Goal: Information Seeking & Learning: Learn about a topic

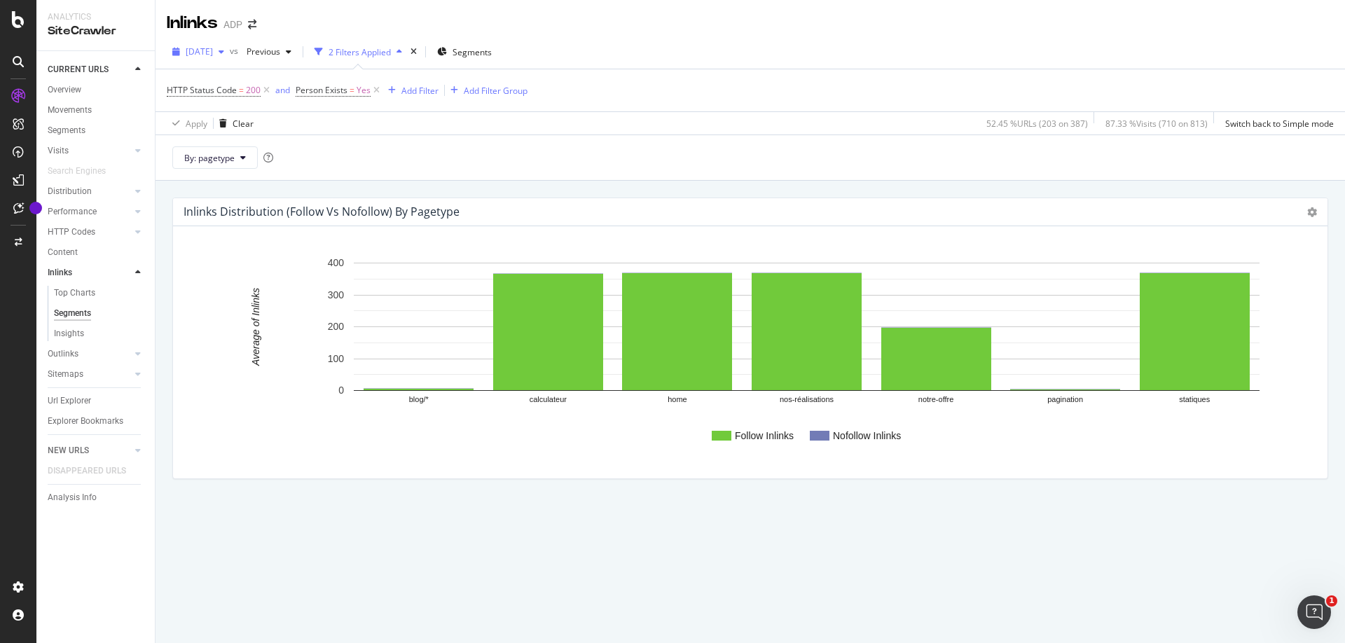
click at [213, 48] on span "[DATE]" at bounding box center [199, 52] width 27 height 12
click at [278, 57] on span "Previous" at bounding box center [260, 52] width 39 height 12
click at [93, 97] on div "Overview" at bounding box center [101, 92] width 107 height 18
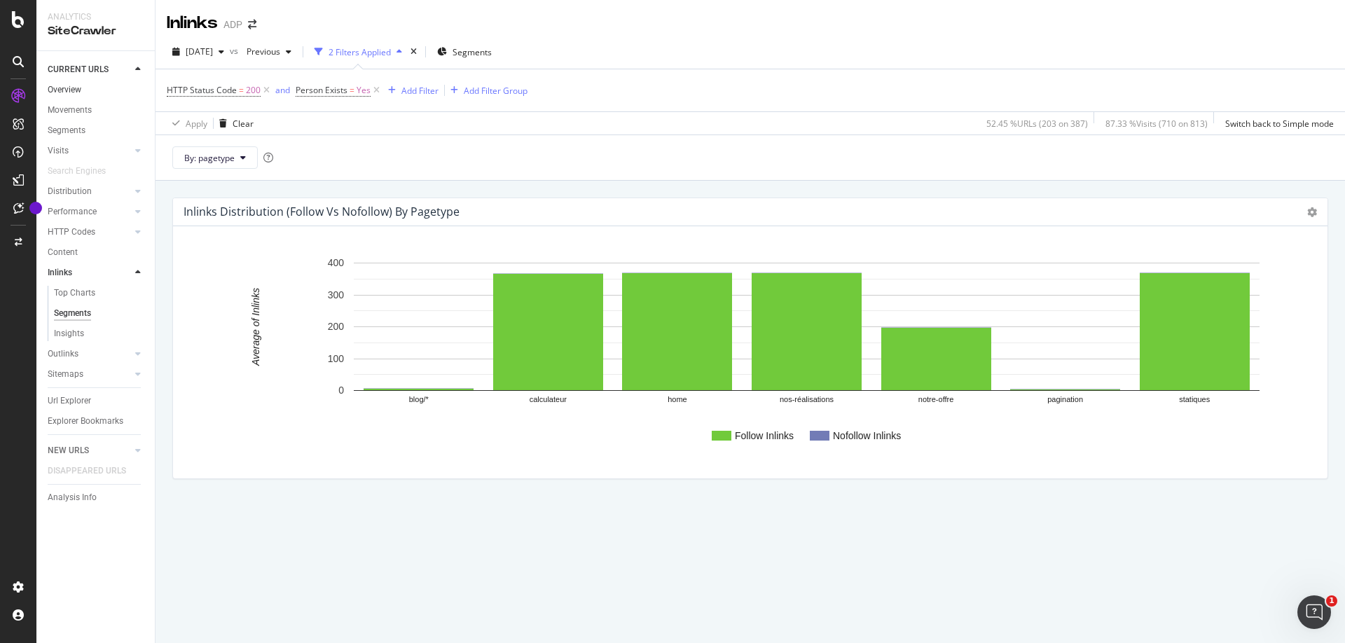
click at [85, 87] on link "Overview" at bounding box center [96, 90] width 97 height 15
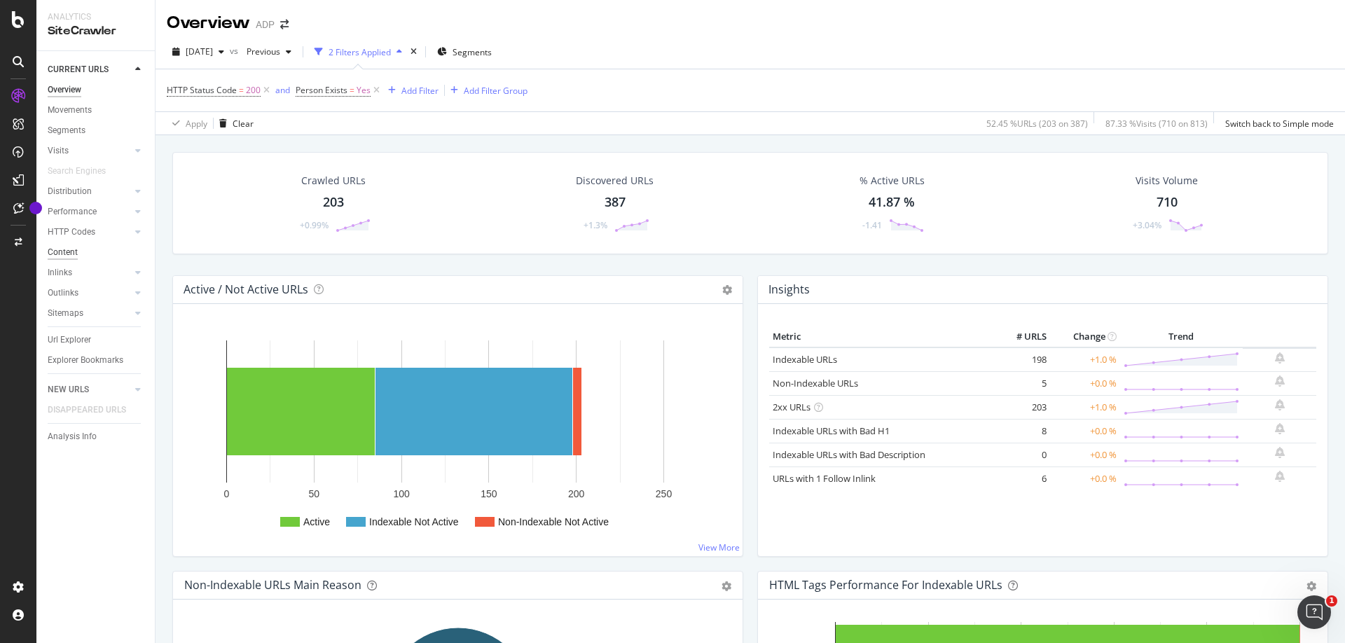
click at [76, 254] on div "Content" at bounding box center [63, 252] width 30 height 15
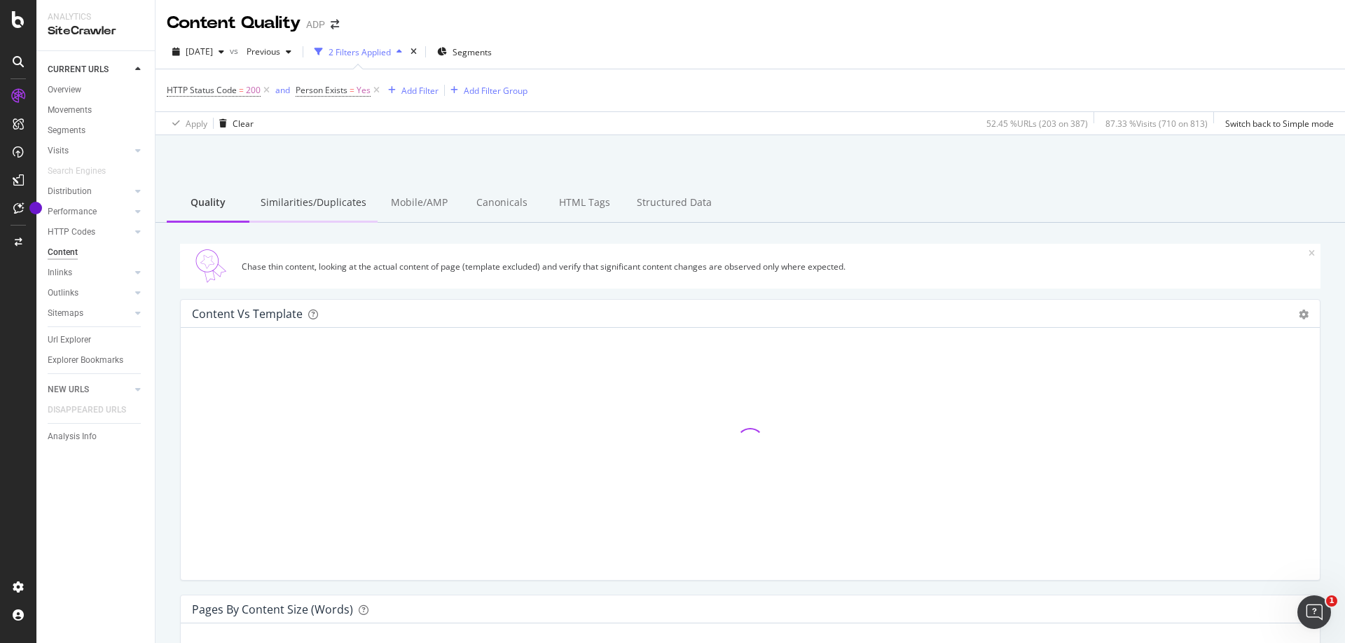
click at [291, 203] on div "Similarities/Duplicates" at bounding box center [313, 203] width 128 height 39
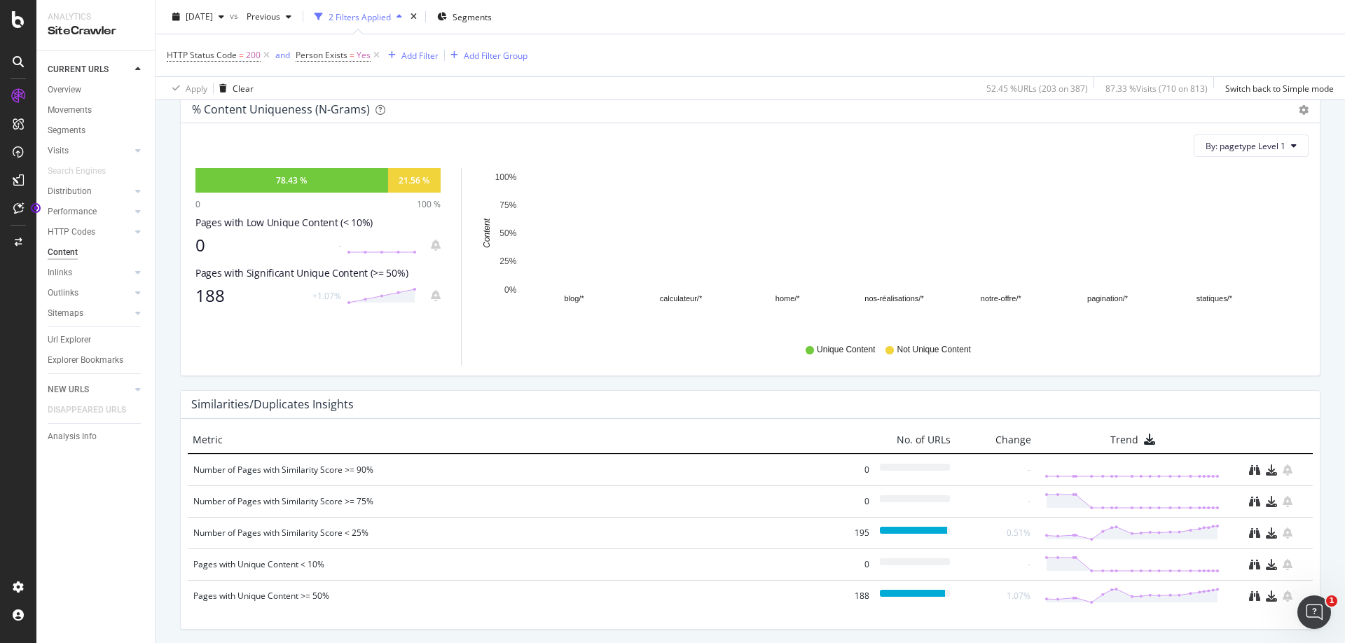
scroll to position [550, 0]
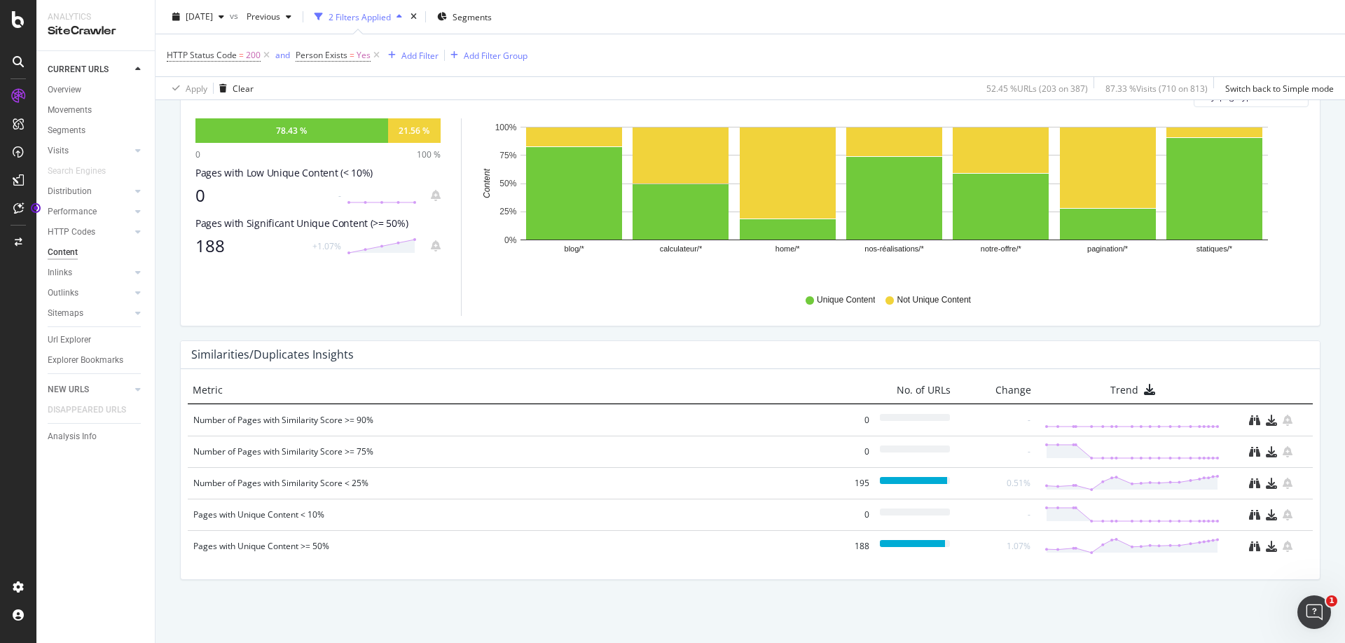
drag, startPoint x: 105, startPoint y: 279, endPoint x: 75, endPoint y: 318, distance: 49.5
click at [104, 279] on link "Inlinks" at bounding box center [89, 273] width 83 height 15
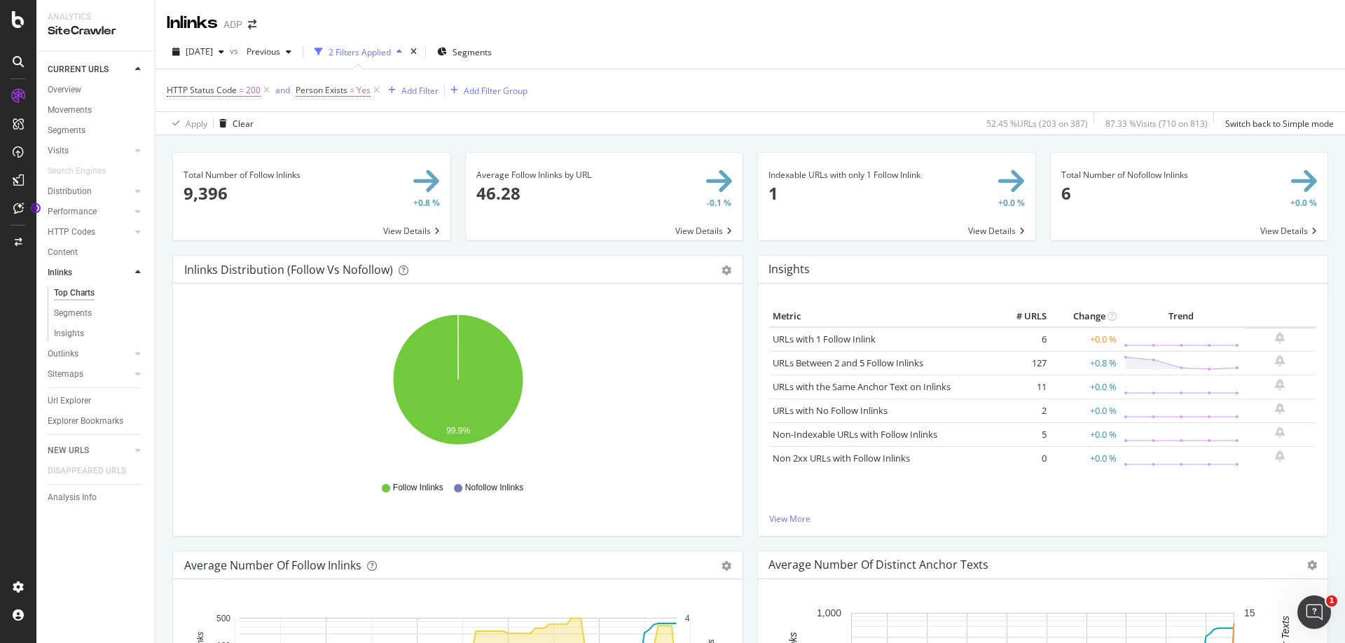
click at [102, 97] on div "Overview" at bounding box center [101, 92] width 107 height 18
click at [59, 88] on div "Overview" at bounding box center [65, 90] width 34 height 15
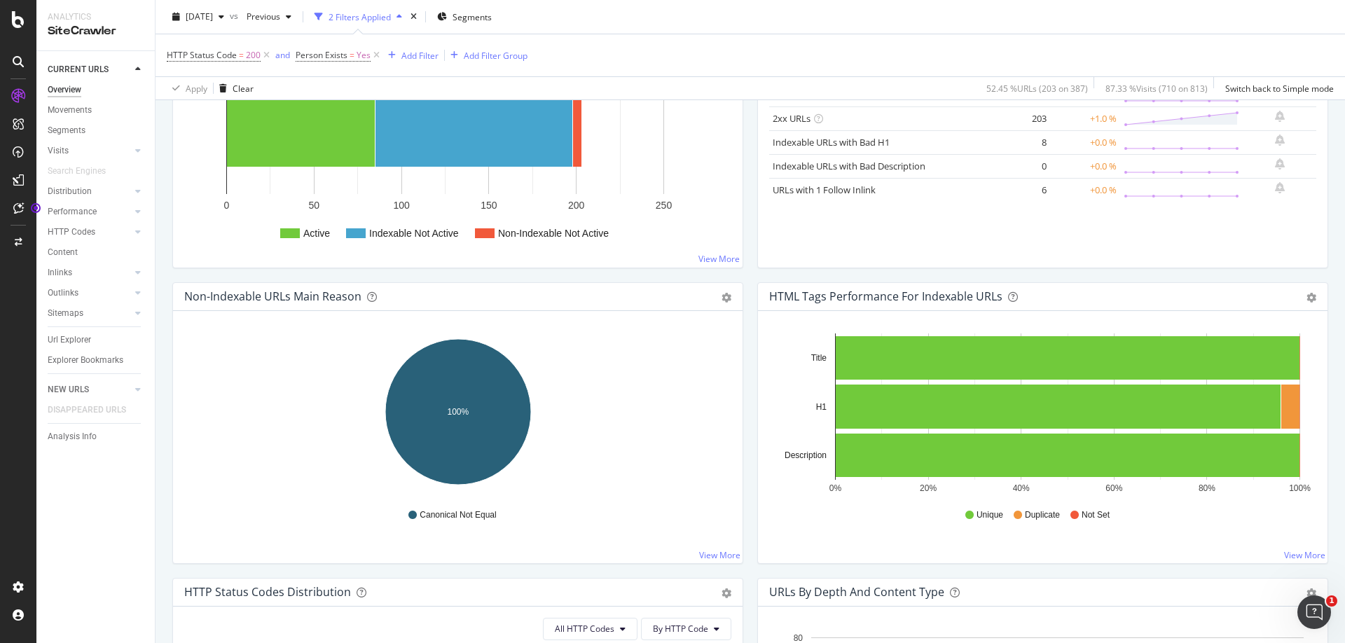
scroll to position [357, 0]
